Goal: Transaction & Acquisition: Download file/media

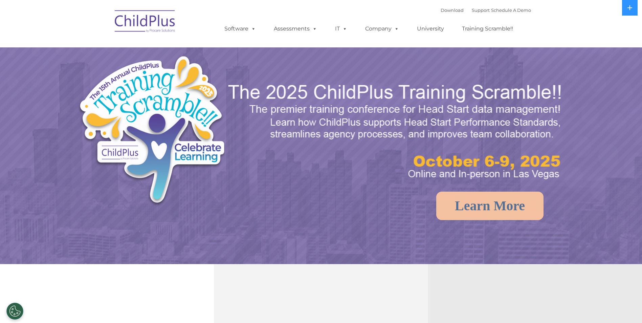
select select "MEDIUM"
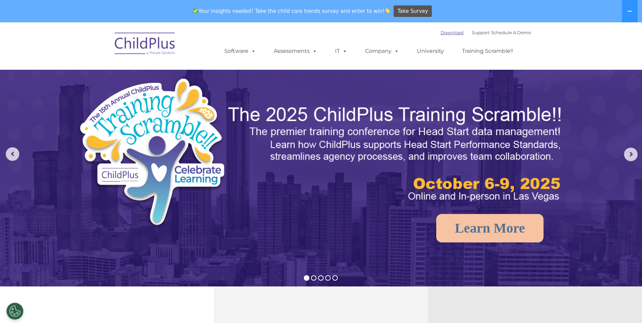
click at [441, 32] on link "Download" at bounding box center [452, 32] width 23 height 5
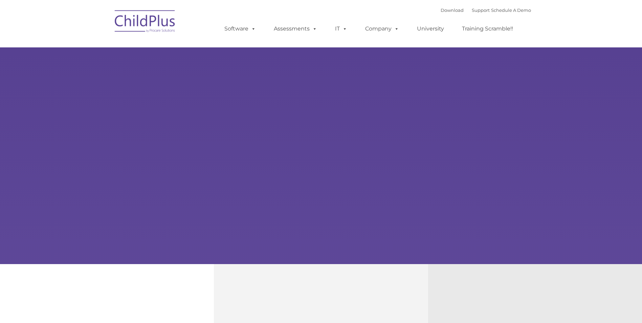
type input ""
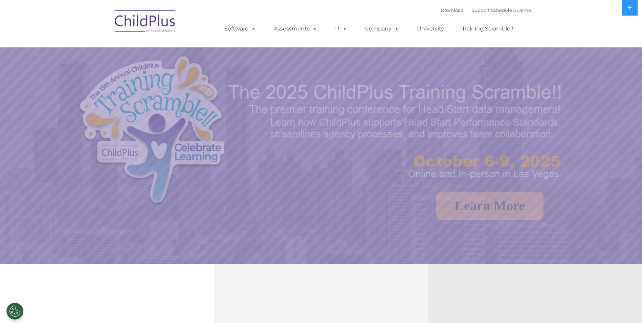
select select "MEDIUM"
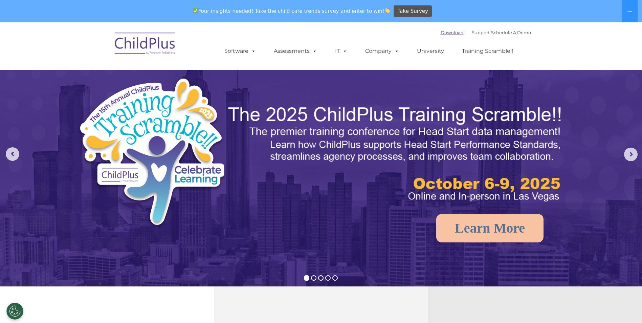
click at [449, 32] on link "Download" at bounding box center [452, 32] width 23 height 5
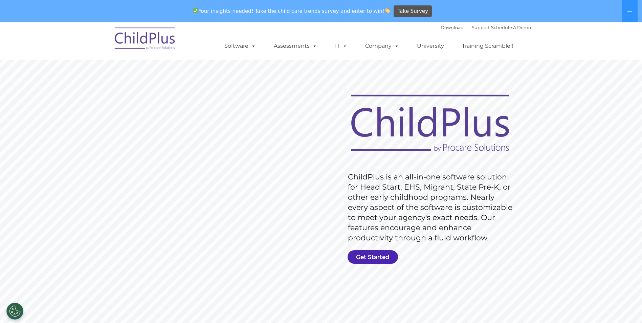
click at [367, 255] on link "Get Started" at bounding box center [373, 257] width 50 height 14
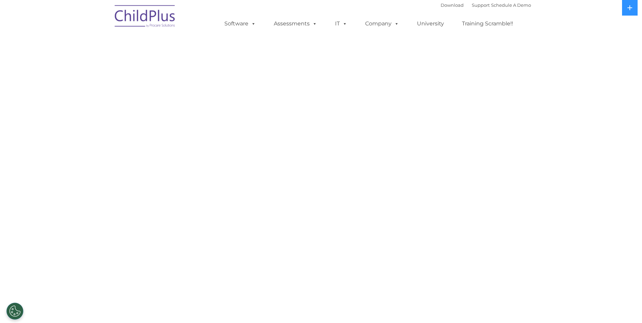
select select "MEDIUM"
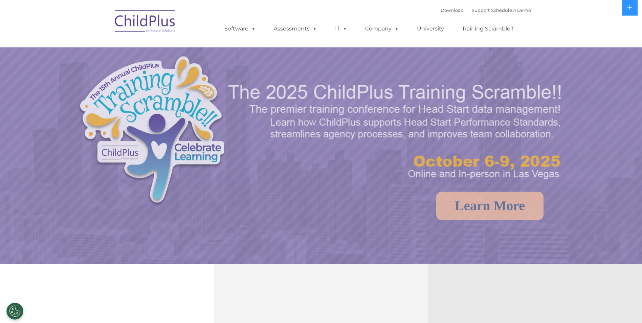
select select "MEDIUM"
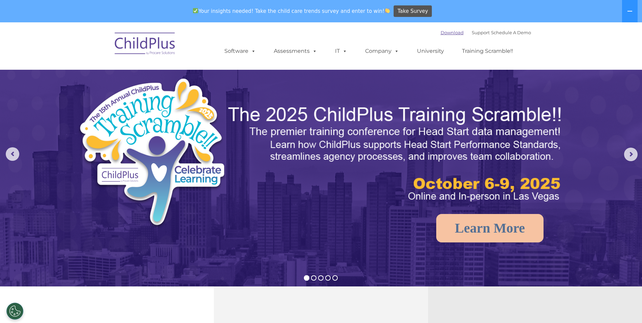
click at [441, 31] on link "Download" at bounding box center [452, 32] width 23 height 5
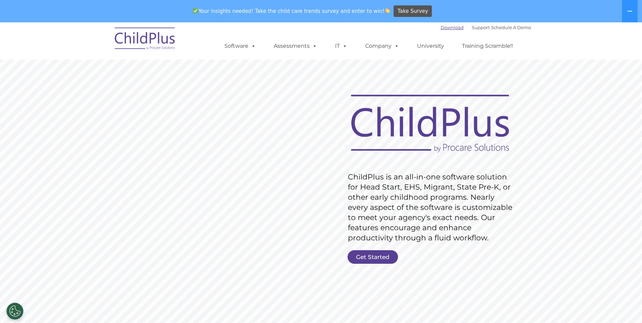
click at [447, 27] on link "Download" at bounding box center [452, 27] width 23 height 5
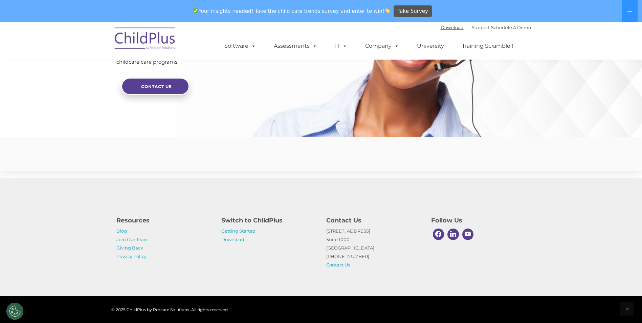
scroll to position [1616, 0]
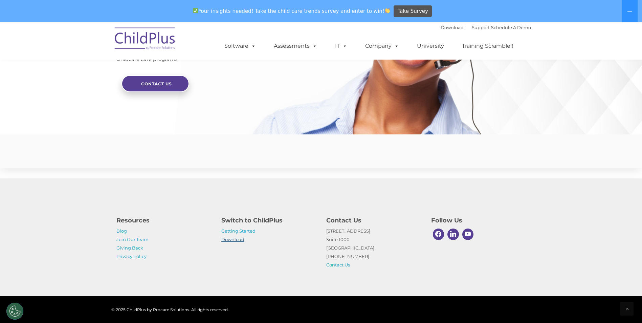
click at [231, 239] on link "Download" at bounding box center [232, 239] width 23 height 5
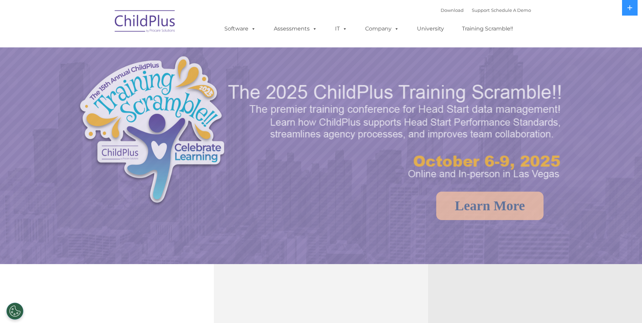
select select "MEDIUM"
